Goal: Task Accomplishment & Management: Manage account settings

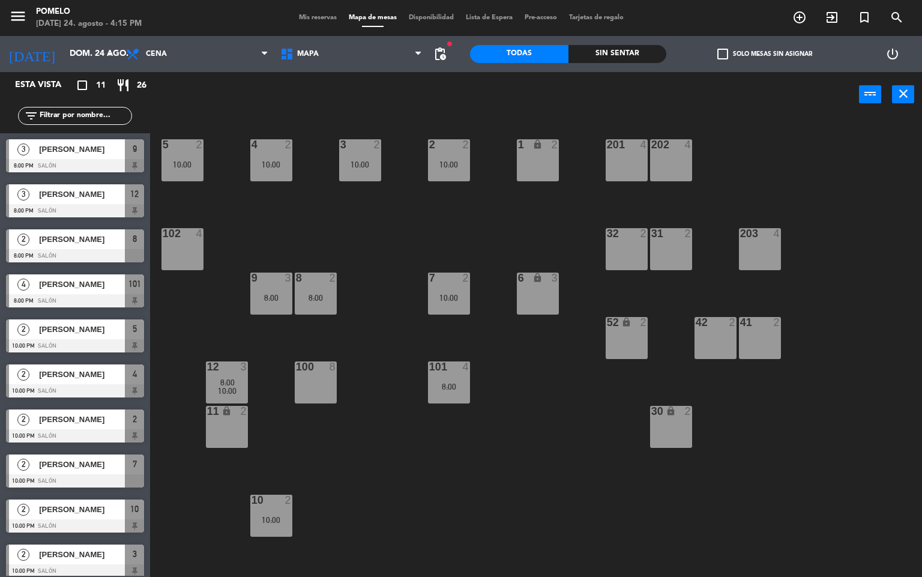
click at [304, 7] on div "menu Pomelo [DATE] 24. agosto - 4:15 PM Mis reservas Mapa de mesas Disponibilid…" at bounding box center [461, 18] width 922 height 36
click at [303, 11] on div "menu Pomelo [DATE] 24. agosto - 4:15 PM Mis reservas Mapa de mesas Disponibilid…" at bounding box center [461, 18] width 922 height 36
click at [310, 15] on span "Mis reservas" at bounding box center [318, 17] width 50 height 7
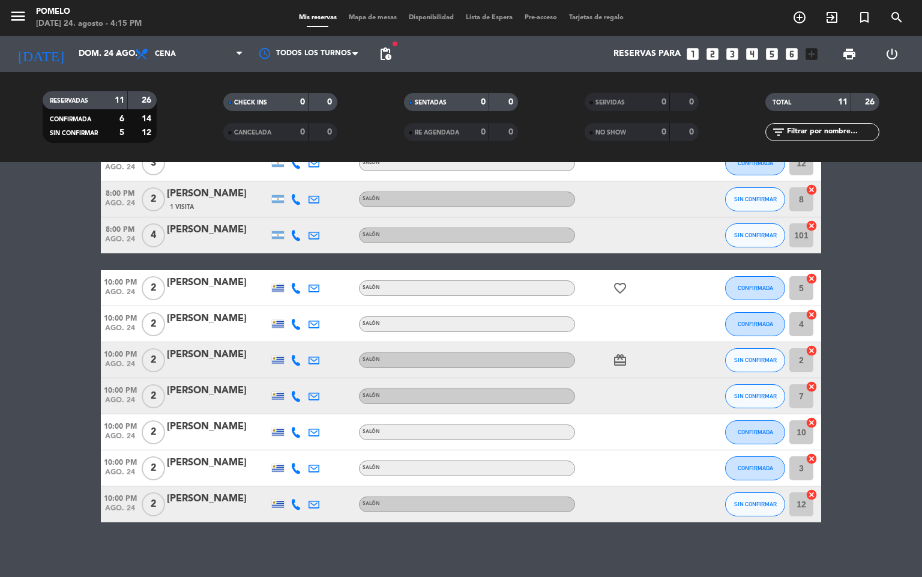
scroll to position [113, 0]
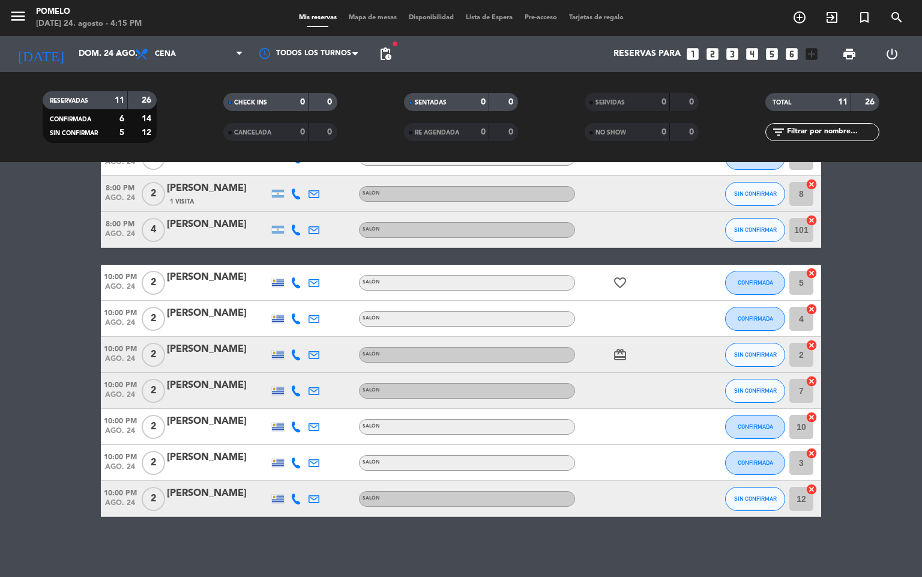
click at [301, 499] on icon at bounding box center [296, 499] width 11 height 11
click at [307, 519] on div "No hay notas para este servicio. Haz clic para agregar una 8:00 PM [DATE] 3 [PE…" at bounding box center [461, 369] width 922 height 415
click at [301, 462] on icon at bounding box center [296, 463] width 11 height 11
click at [409, 567] on div "No hay notas para este servicio. Haz clic para agregar una 8:00 PM [DATE] 3 [PE…" at bounding box center [461, 369] width 922 height 415
click at [294, 391] on icon at bounding box center [296, 391] width 11 height 11
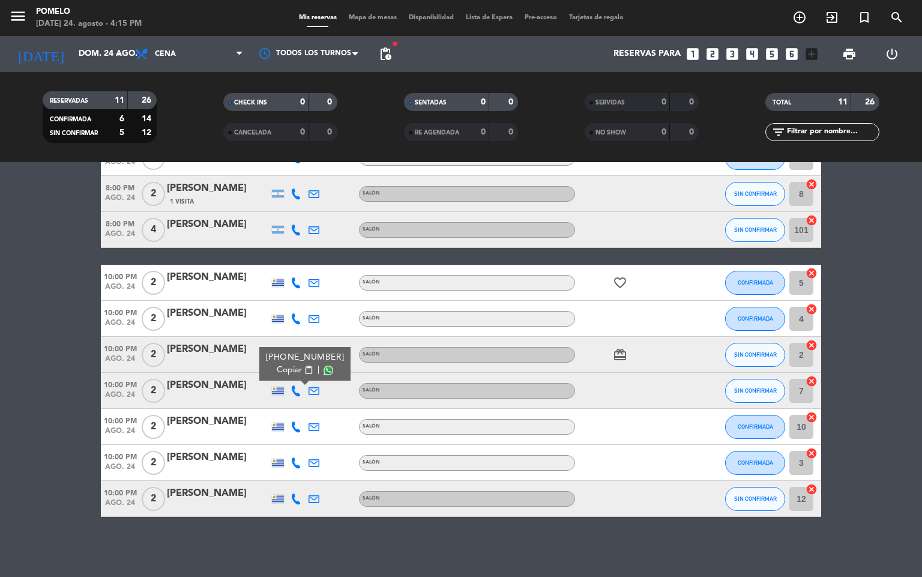
click at [422, 558] on div "No hay notas para este servicio. Haz clic para agregar una 8:00 PM [DATE] 3 [PE…" at bounding box center [461, 369] width 922 height 415
click at [299, 355] on icon at bounding box center [296, 354] width 11 height 11
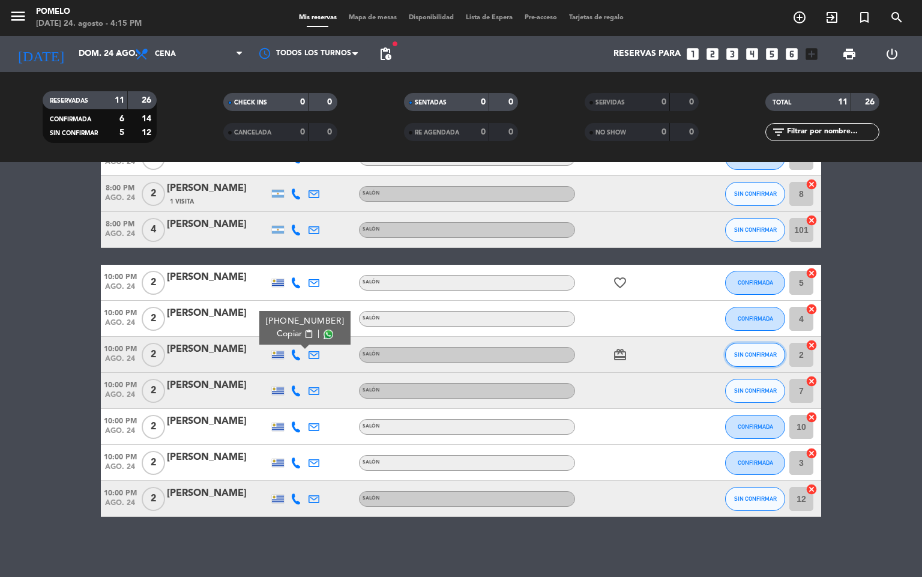
click at [761, 355] on span "SIN CONFIRMAR" at bounding box center [755, 354] width 43 height 7
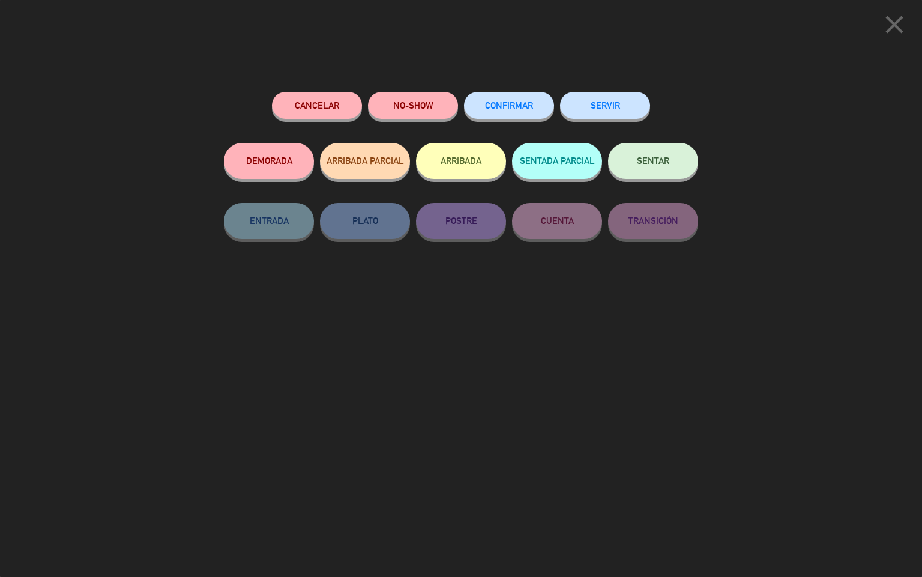
click at [528, 104] on span "CONFIRMAR" at bounding box center [509, 105] width 48 height 10
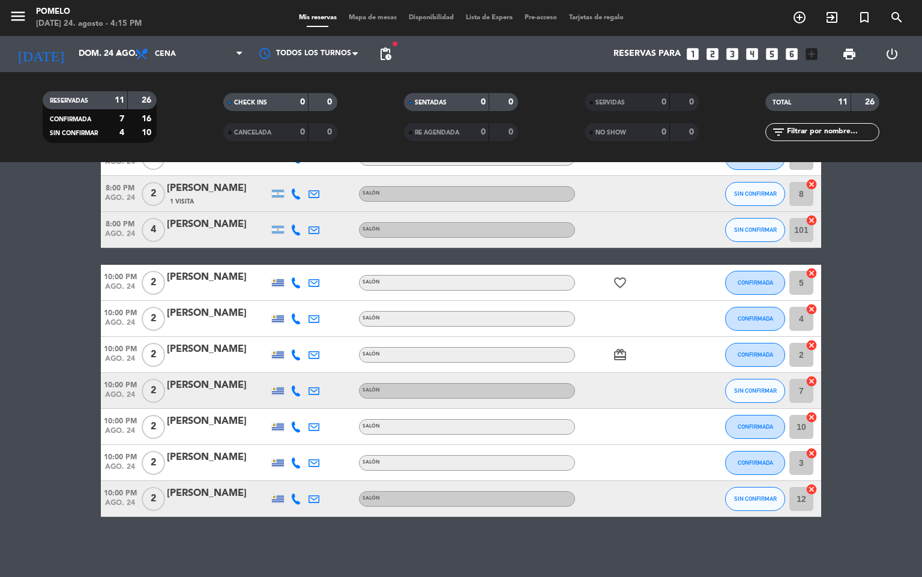
click at [889, 312] on bookings-row "8:00 PM [DATE] 3 [PERSON_NAME] 1 Visita Salón CONFIRMADA 9 cancel 8:00 PM [DATE…" at bounding box center [461, 310] width 922 height 413
click at [296, 386] on icon at bounding box center [296, 391] width 11 height 11
click at [296, 426] on icon at bounding box center [296, 427] width 11 height 11
click at [296, 462] on icon at bounding box center [296, 463] width 11 height 11
click at [441, 428] on div "Salón" at bounding box center [467, 427] width 216 height 16
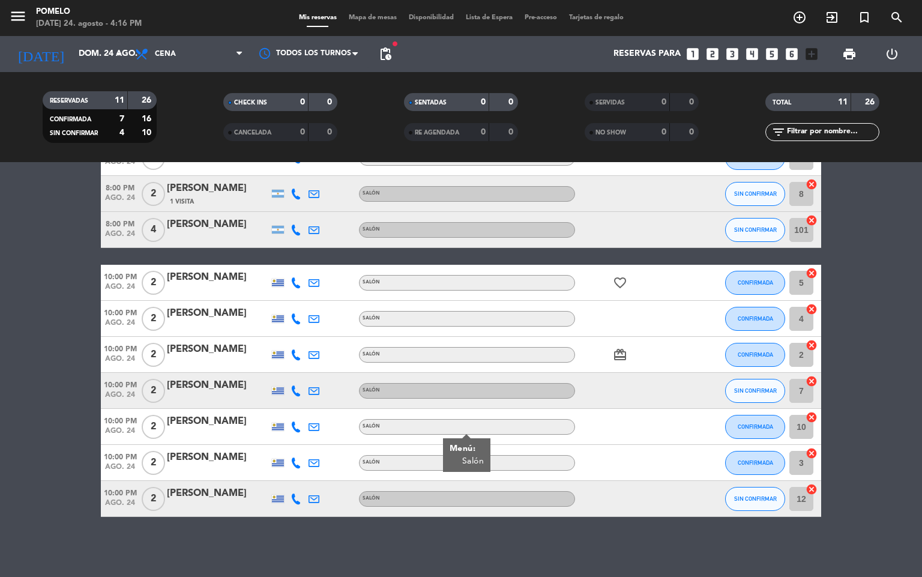
click at [299, 425] on icon at bounding box center [296, 427] width 11 height 11
click at [291, 469] on div at bounding box center [296, 462] width 18 height 35
click at [294, 467] on icon at bounding box center [296, 463] width 11 height 11
click at [348, 545] on div "No hay notas para este servicio. Haz clic para agregar una 8:00 PM [DATE] 3 [PE…" at bounding box center [461, 369] width 922 height 415
click at [296, 395] on icon at bounding box center [296, 391] width 11 height 11
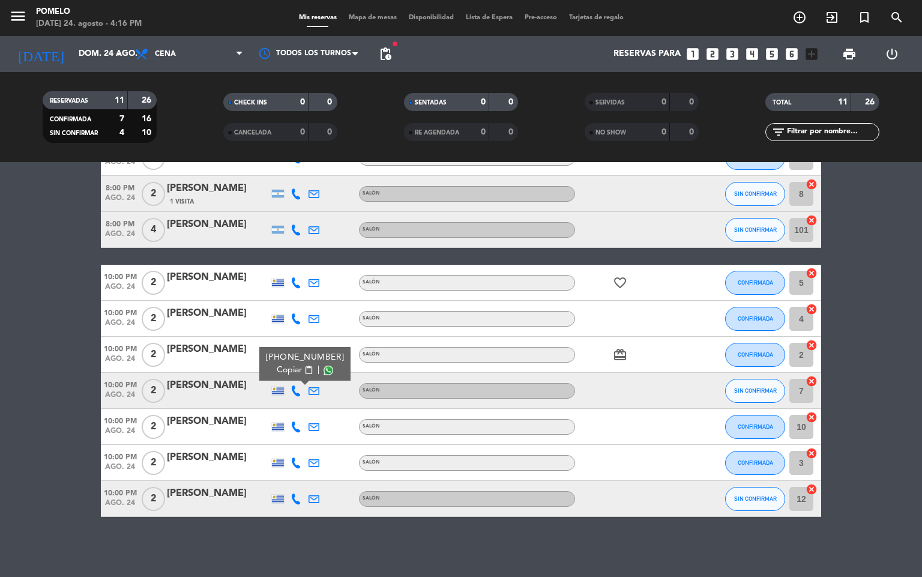
click at [384, 413] on div "10:00 PM [DATE] 2 [PERSON_NAME] CONFIRMADA 10 cancel" at bounding box center [461, 427] width 721 height 36
click at [291, 427] on icon at bounding box center [296, 427] width 11 height 11
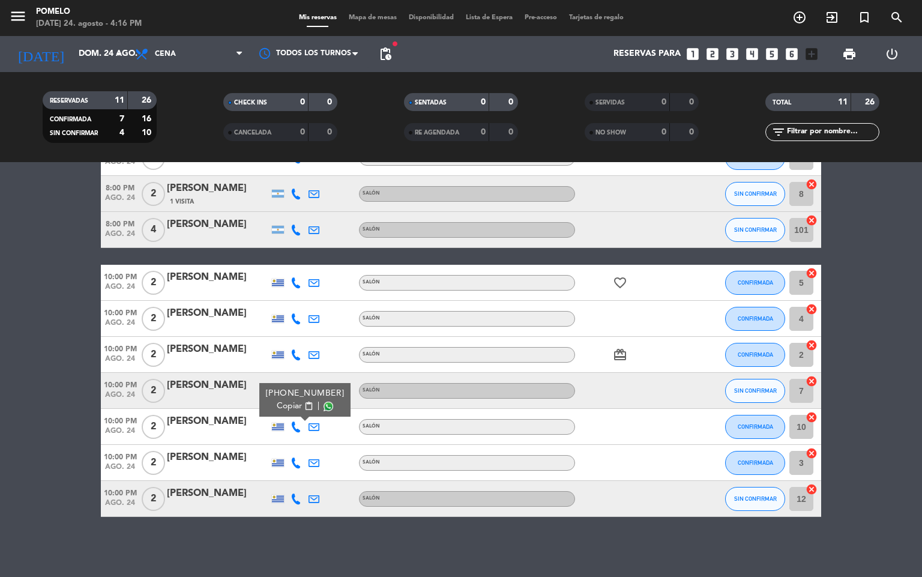
drag, startPoint x: 296, startPoint y: 444, endPoint x: 289, endPoint y: 458, distance: 16.1
click at [296, 446] on div at bounding box center [296, 462] width 18 height 35
click at [296, 467] on icon at bounding box center [296, 463] width 11 height 11
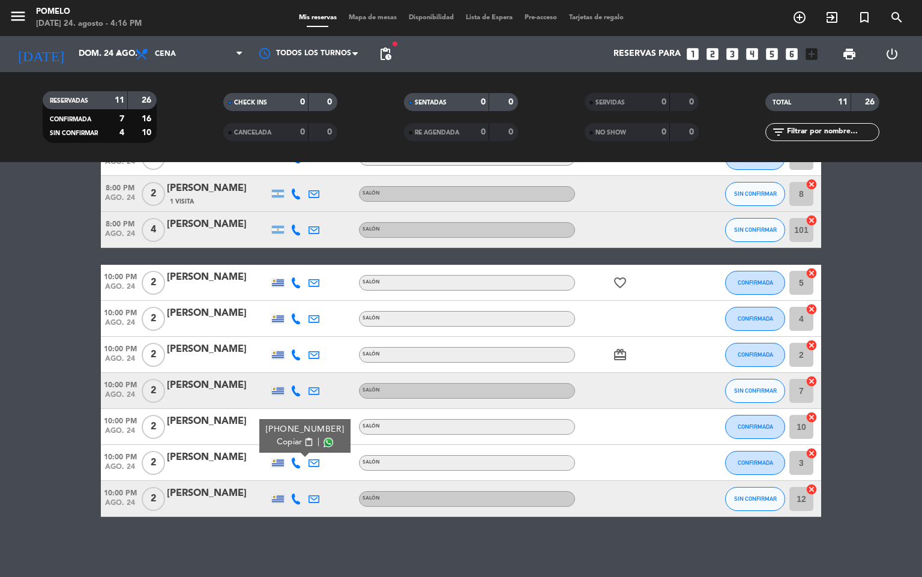
click at [300, 495] on icon at bounding box center [296, 499] width 11 height 11
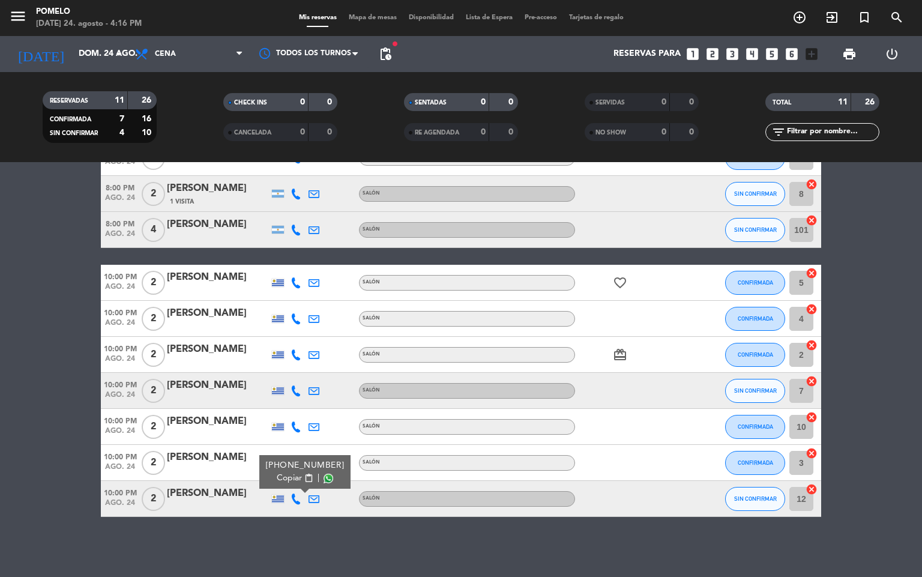
click at [312, 566] on div "No hay notas para este servicio. Haz clic para agregar una 8:00 PM [DATE] 3 [PE…" at bounding box center [461, 369] width 922 height 415
click at [294, 386] on icon at bounding box center [296, 391] width 11 height 11
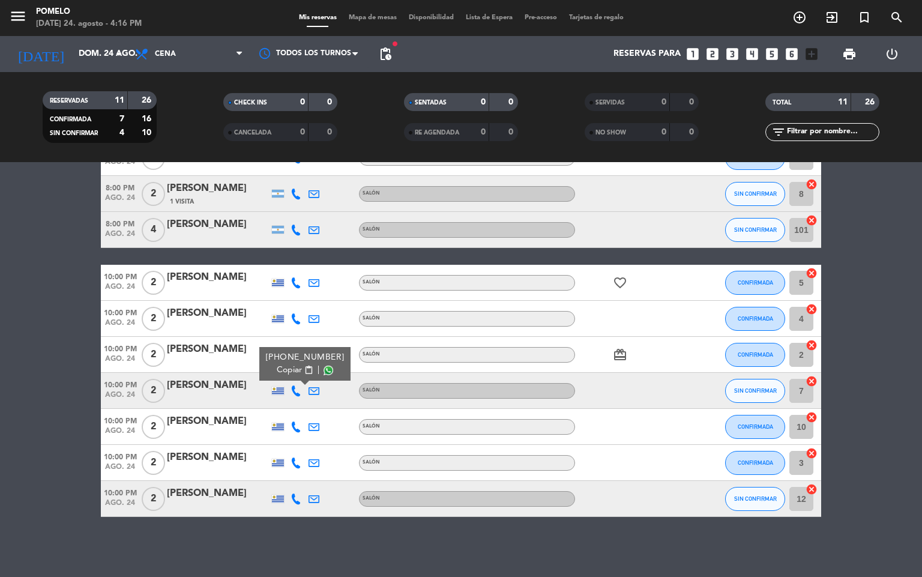
drag, startPoint x: 386, startPoint y: 558, endPoint x: 355, endPoint y: 476, distance: 87.8
click at [386, 553] on div "No hay notas para este servicio. Haz clic para agregar una 8:00 PM [DATE] 3 [PE…" at bounding box center [461, 369] width 922 height 415
click at [295, 392] on icon at bounding box center [296, 391] width 11 height 11
click at [291, 426] on icon at bounding box center [296, 427] width 11 height 11
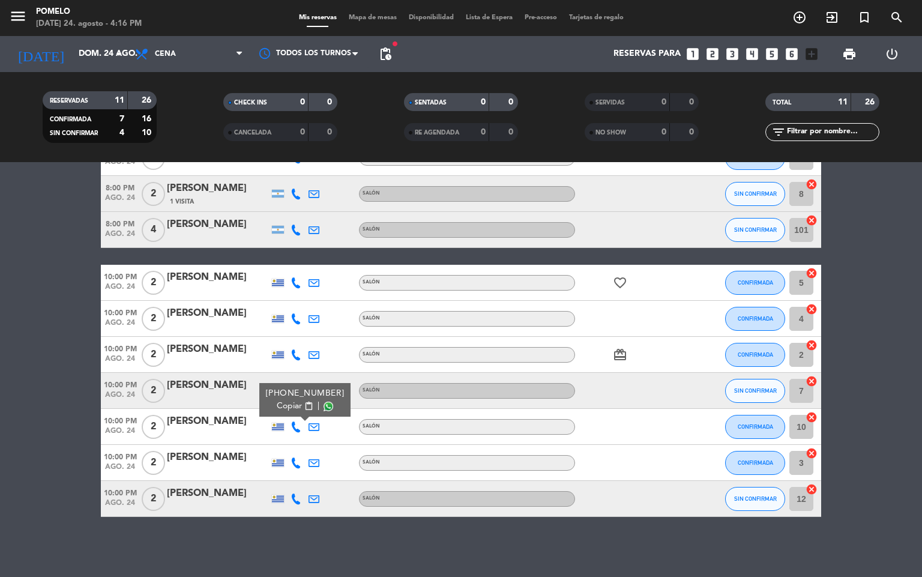
click at [298, 458] on icon at bounding box center [296, 463] width 11 height 11
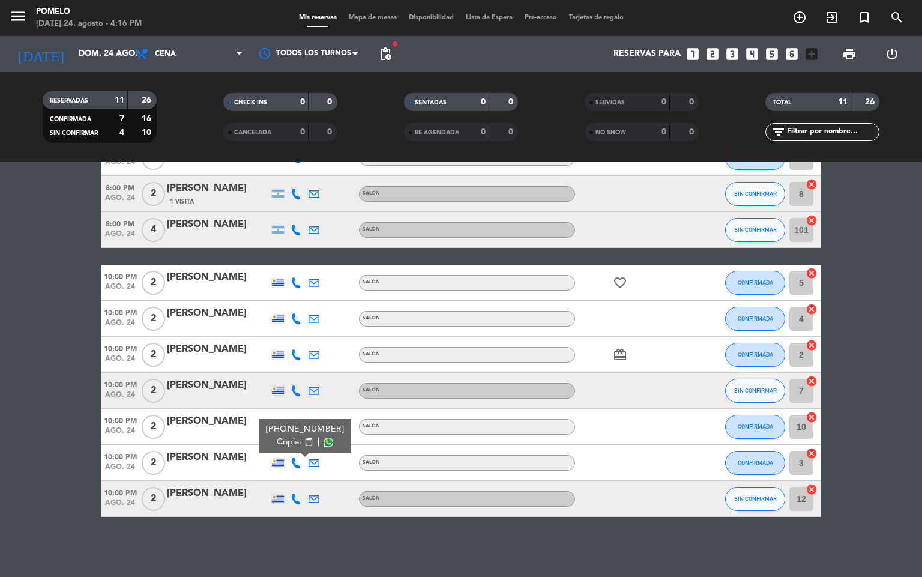
click at [294, 503] on icon at bounding box center [296, 499] width 11 height 11
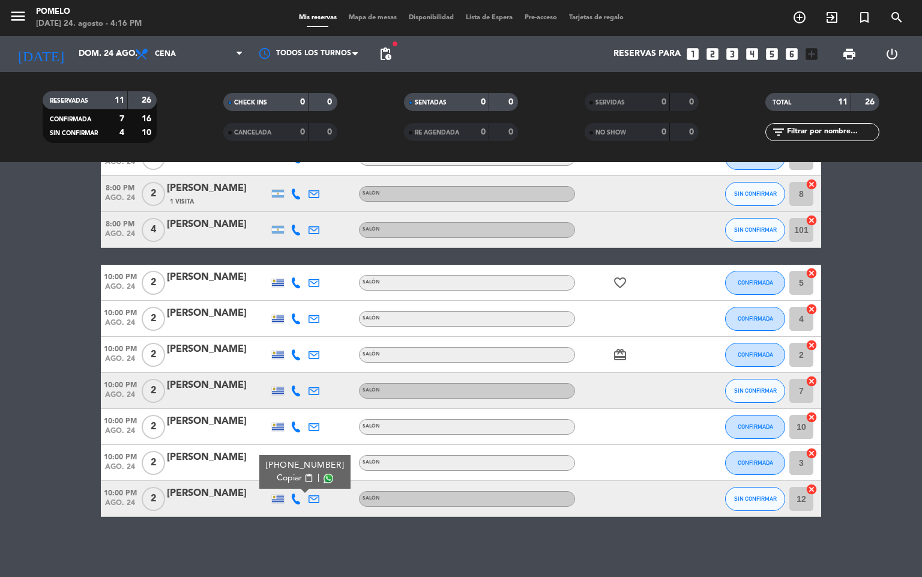
click at [300, 313] on icon at bounding box center [296, 318] width 11 height 11
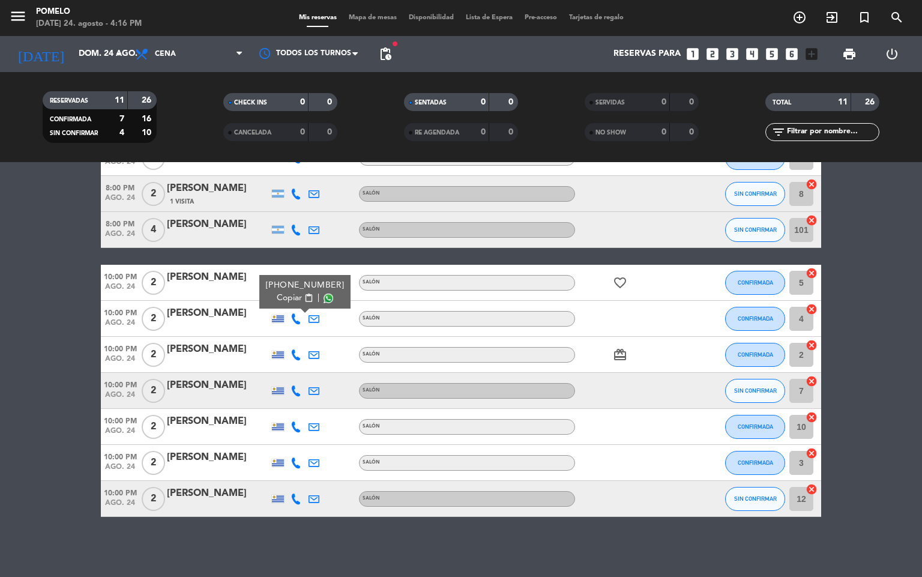
drag, startPoint x: 335, startPoint y: 364, endPoint x: 327, endPoint y: 337, distance: 27.7
click at [335, 363] on div at bounding box center [332, 354] width 18 height 35
click at [299, 283] on icon at bounding box center [296, 282] width 11 height 11
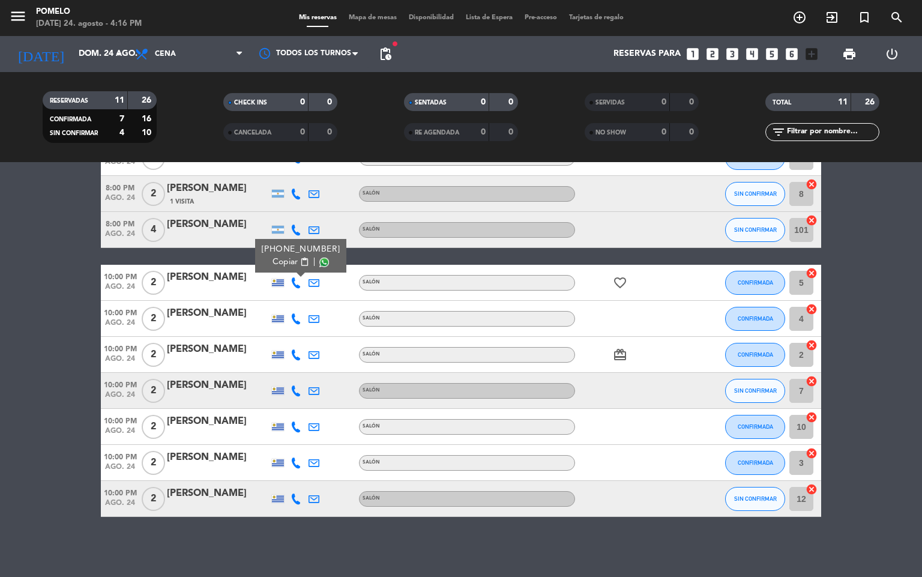
click at [334, 292] on div at bounding box center [332, 282] width 18 height 35
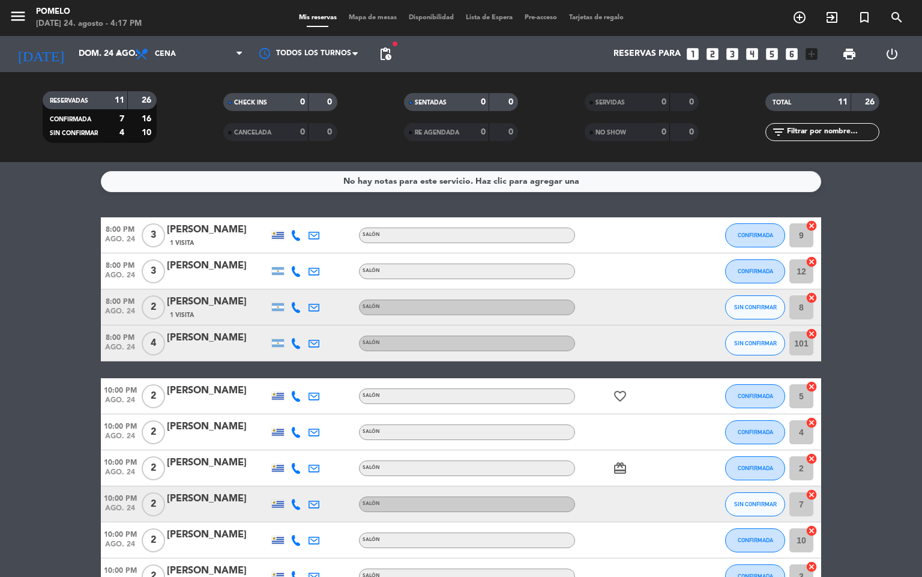
scroll to position [90, 0]
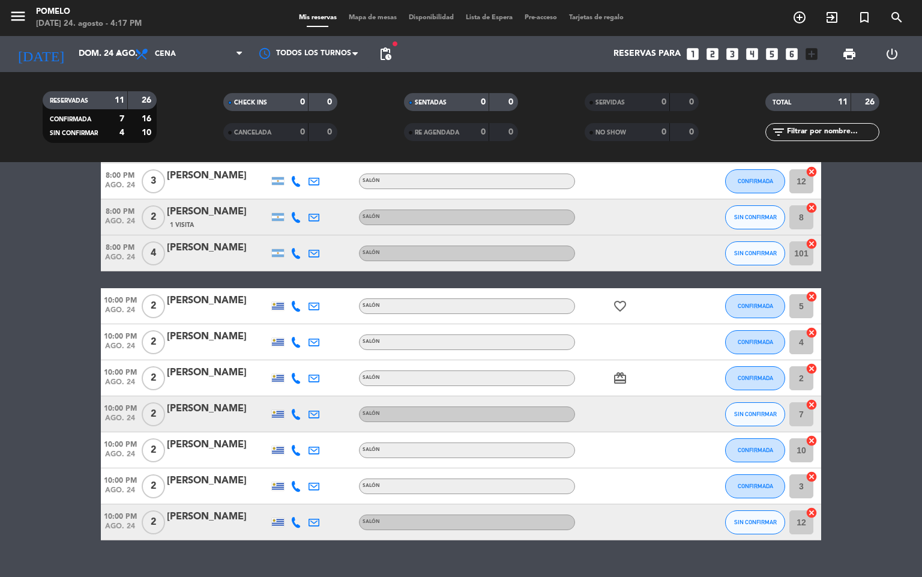
click at [295, 306] on icon at bounding box center [296, 306] width 11 height 11
click at [294, 337] on icon at bounding box center [296, 342] width 11 height 11
click at [298, 372] on div at bounding box center [296, 377] width 18 height 35
click at [300, 374] on icon at bounding box center [296, 378] width 11 height 11
click at [296, 521] on icon at bounding box center [296, 522] width 11 height 11
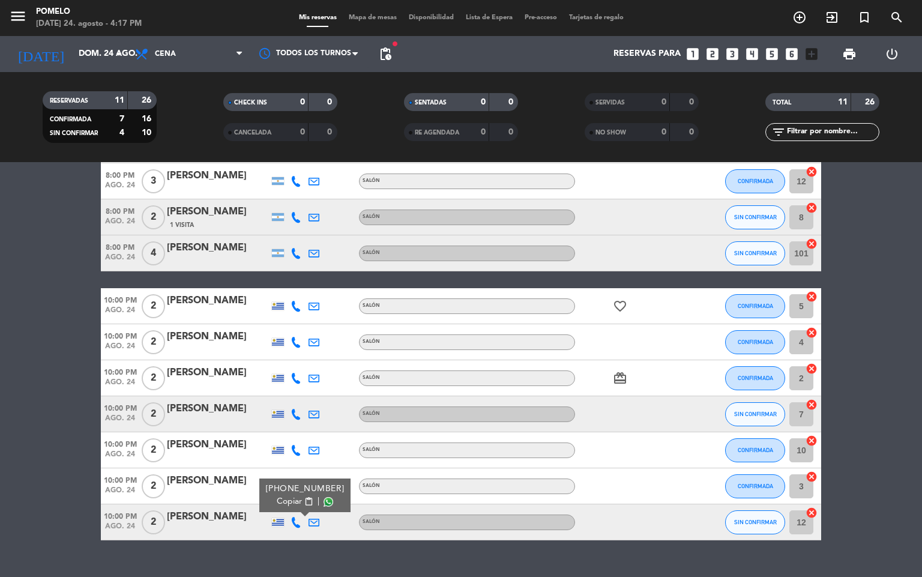
click at [304, 504] on span "content_paste" at bounding box center [308, 501] width 9 height 9
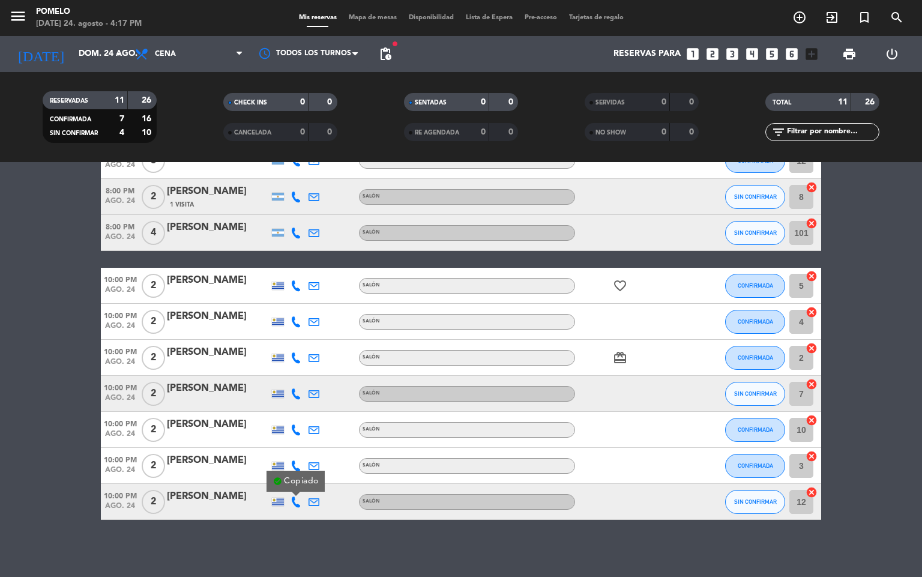
scroll to position [113, 0]
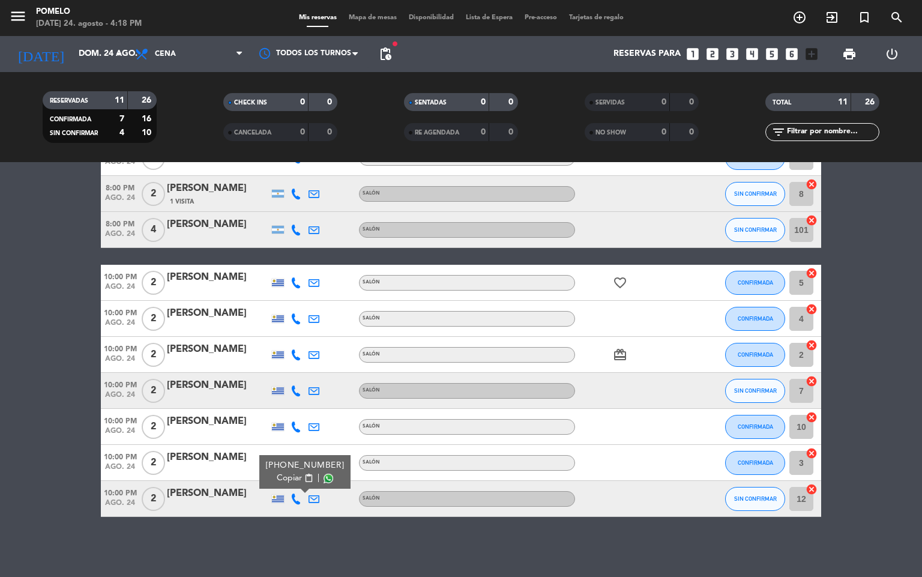
drag, startPoint x: 481, startPoint y: 566, endPoint x: 476, endPoint y: 561, distance: 7.2
click at [480, 564] on div "No hay notas para este servicio. Haz clic para agregar una 8:00 PM [DATE] 3 [PE…" at bounding box center [461, 369] width 922 height 415
click at [294, 395] on icon at bounding box center [296, 391] width 11 height 11
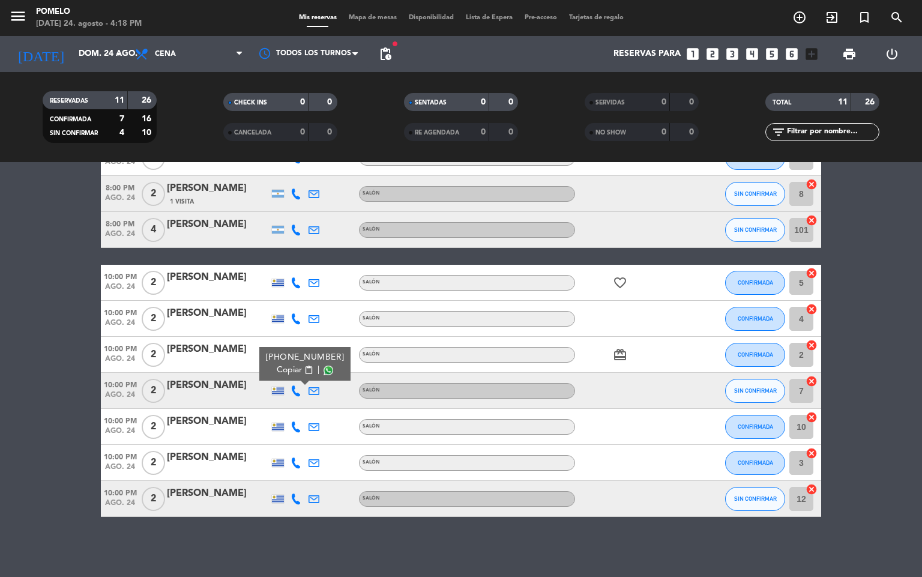
click at [304, 371] on span "content_paste" at bounding box center [308, 370] width 9 height 9
click at [294, 231] on icon at bounding box center [296, 230] width 11 height 11
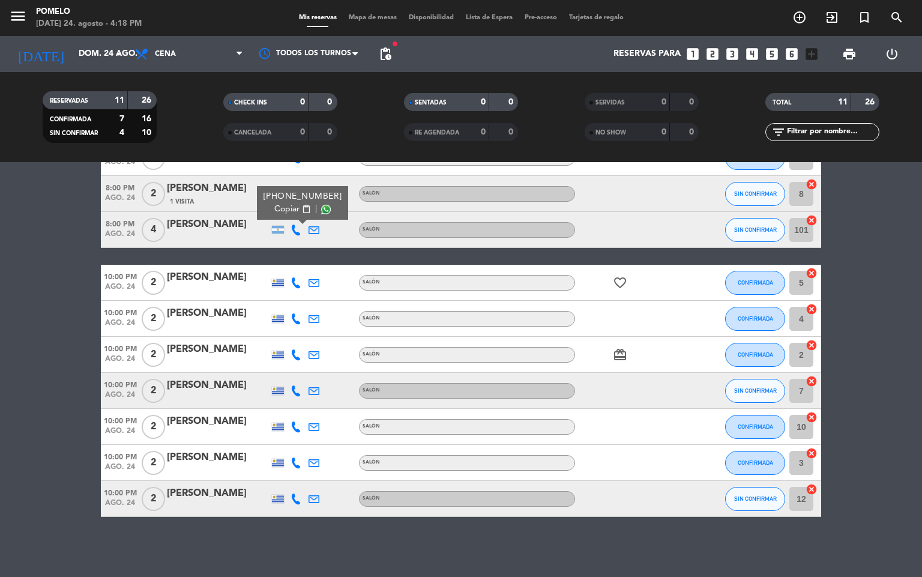
click at [302, 207] on span "content_paste" at bounding box center [306, 209] width 9 height 9
click at [858, 226] on bookings-row "8:00 PM [DATE] 3 [PERSON_NAME] 1 Visita Salón CONFIRMADA 9 cancel 8:00 PM [DATE…" at bounding box center [461, 310] width 922 height 413
click at [299, 193] on icon at bounding box center [296, 194] width 11 height 11
click at [301, 175] on span "content_paste" at bounding box center [304, 173] width 9 height 9
click at [849, 256] on bookings-row "8:00 PM [DATE] 3 [PERSON_NAME] 1 Visita Salón CONFIRMADA 9 cancel 8:00 PM [DATE…" at bounding box center [461, 310] width 922 height 413
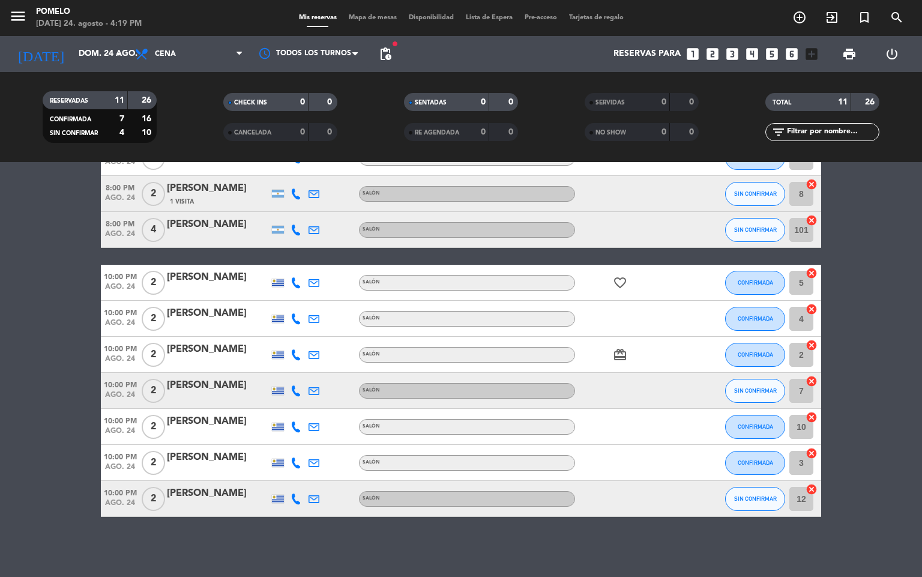
drag, startPoint x: 865, startPoint y: 258, endPoint x: 861, endPoint y: 274, distance: 16.0
drag, startPoint x: 870, startPoint y: 357, endPoint x: 867, endPoint y: 147, distance: 210.2
drag, startPoint x: 910, startPoint y: 228, endPoint x: 903, endPoint y: 229, distance: 7.3
drag, startPoint x: 921, startPoint y: 192, endPoint x: 904, endPoint y: 271, distance: 81.0
click at [905, 274] on bookings-row "8:00 PM [DATE] 3 [PERSON_NAME] 1 Visita Salón CONFIRMADA 9 cancel 8:00 PM [DATE…" at bounding box center [461, 310] width 922 height 413
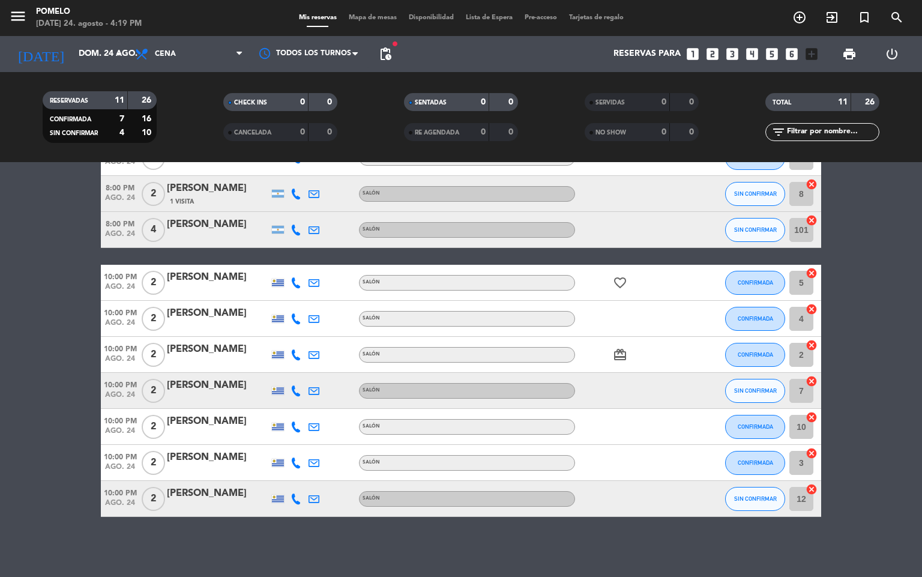
drag, startPoint x: 904, startPoint y: 271, endPoint x: 886, endPoint y: 337, distance: 68.5
click at [892, 337] on bookings-row "8:00 PM [DATE] 3 [PERSON_NAME] 1 Visita Salón CONFIRMADA 9 cancel 8:00 PM [DATE…" at bounding box center [461, 310] width 922 height 413
